Goal: Task Accomplishment & Management: Use online tool/utility

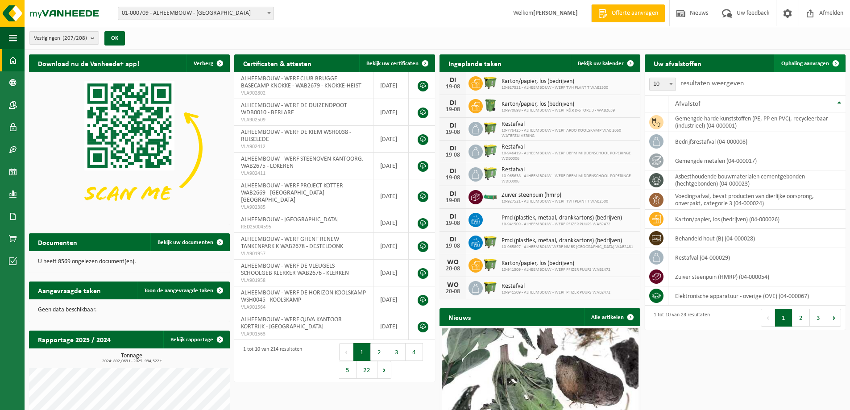
click at [828, 61] on span at bounding box center [835, 63] width 18 height 18
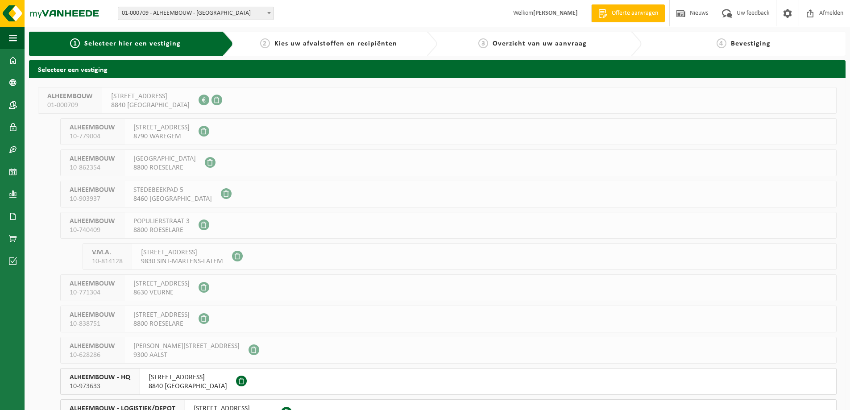
scroll to position [178, 0]
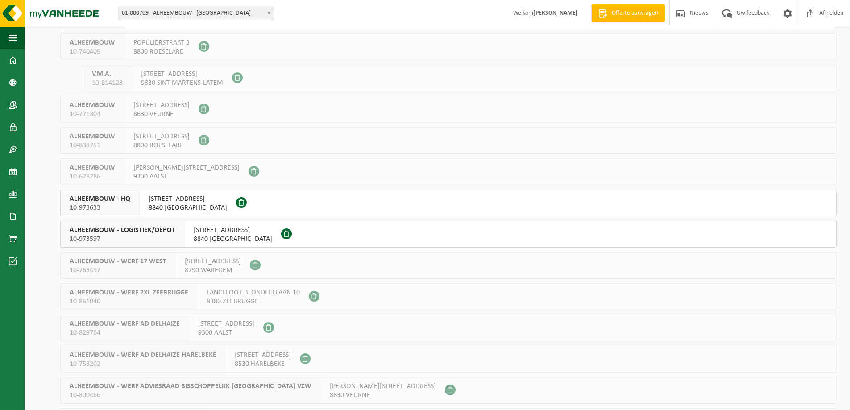
click at [229, 227] on span "ROESELARESTRAAT 205" at bounding box center [233, 230] width 78 height 9
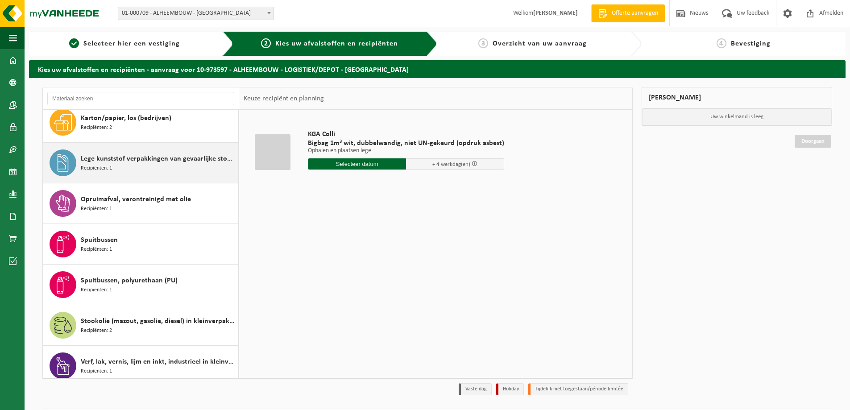
scroll to position [158, 0]
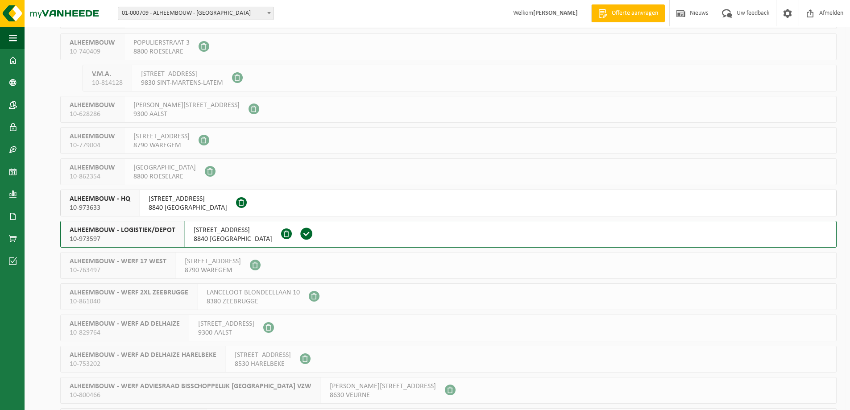
click at [203, 197] on span "ROESELARESTRAAT 205" at bounding box center [188, 198] width 78 height 9
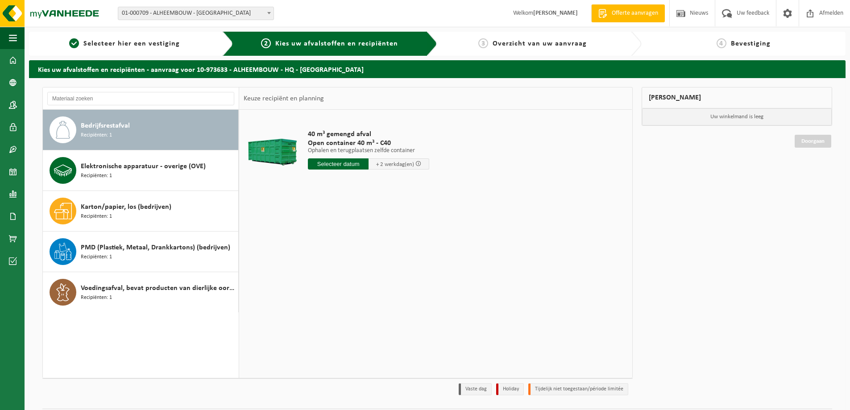
click at [140, 130] on div "Bedrijfsrestafval Recipiënten: 1" at bounding box center [158, 129] width 155 height 27
click at [334, 165] on input "text" at bounding box center [338, 163] width 61 height 11
click at [346, 255] on div "20" at bounding box center [347, 257] width 16 height 14
type input "Van [DATE]"
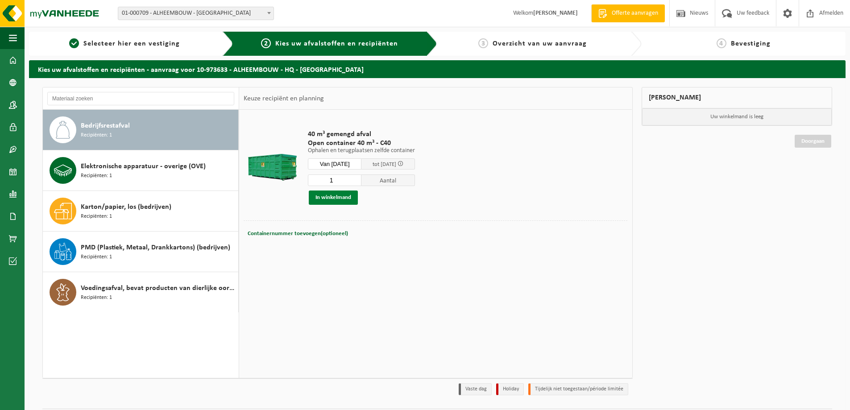
click at [340, 198] on button "In winkelmand" at bounding box center [333, 197] width 49 height 14
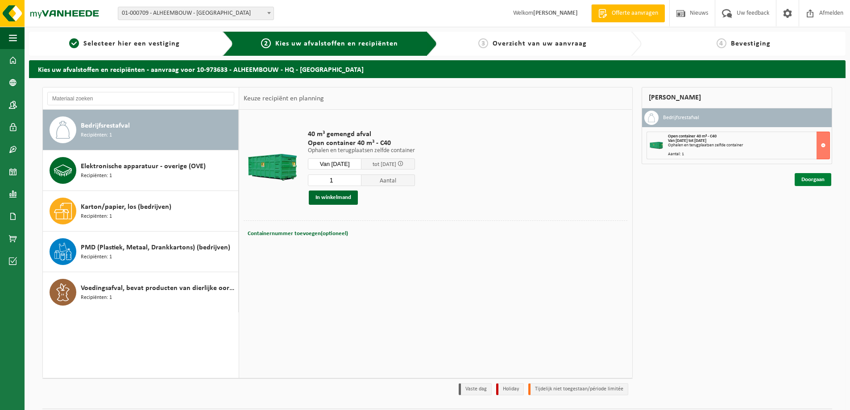
click at [810, 178] on link "Doorgaan" at bounding box center [812, 179] width 37 height 13
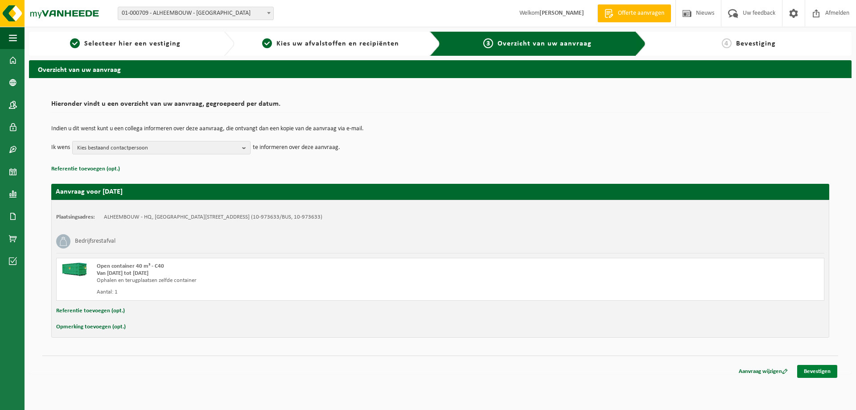
click at [817, 372] on link "Bevestigen" at bounding box center [817, 371] width 40 height 13
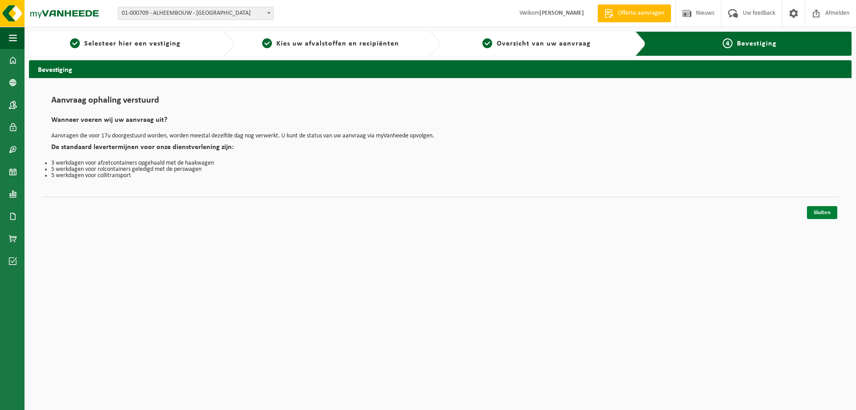
click at [830, 213] on link "Sluiten" at bounding box center [822, 212] width 30 height 13
